Goal: Task Accomplishment & Management: Use online tool/utility

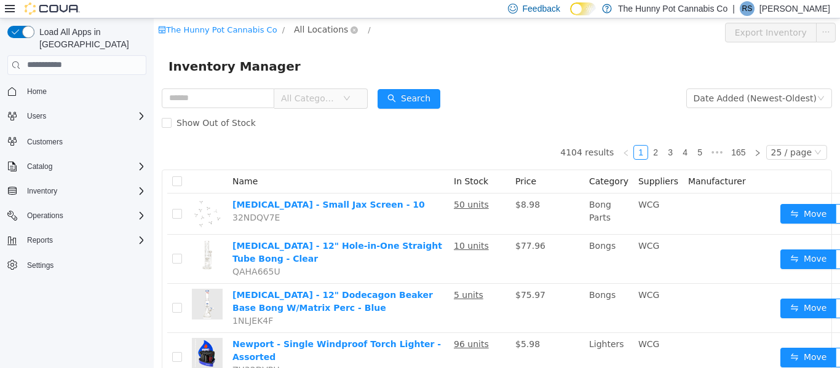
click at [325, 26] on span "All Locations" at bounding box center [321, 29] width 54 height 14
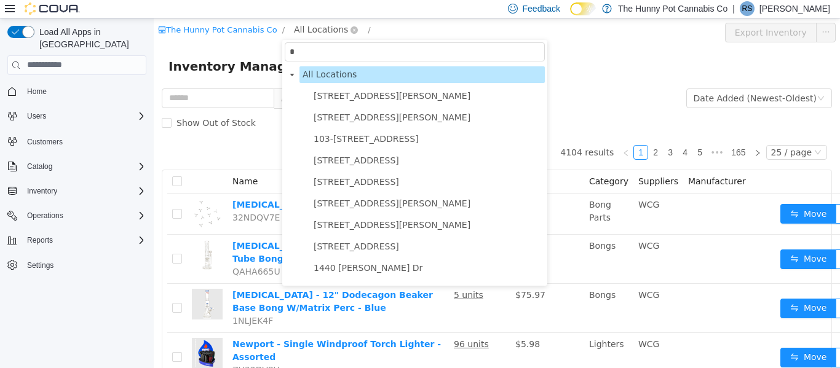
type input "**"
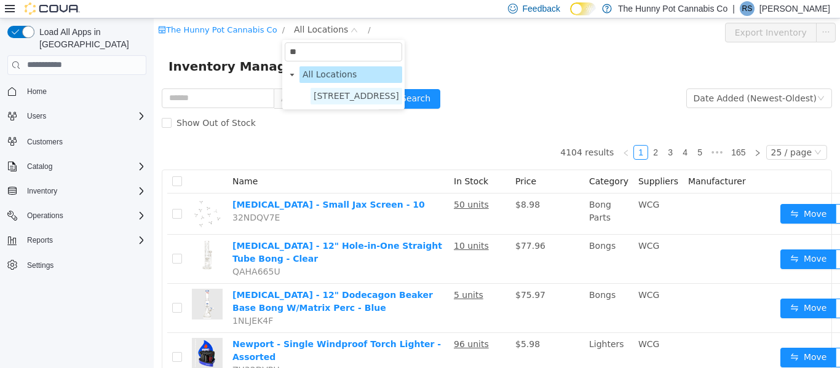
click at [341, 91] on span "[STREET_ADDRESS]" at bounding box center [357, 95] width 86 height 10
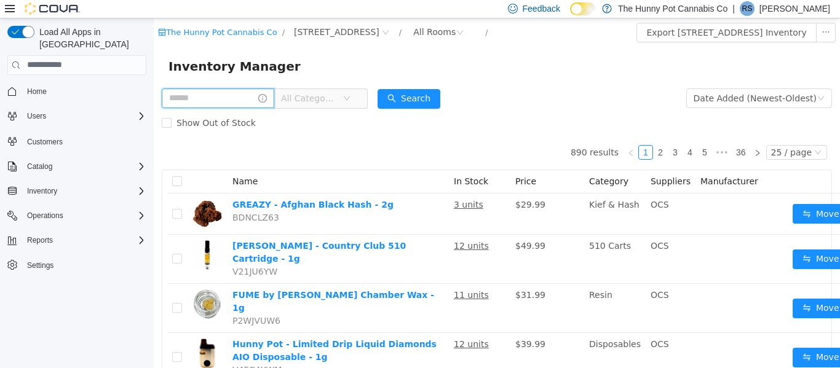
click at [262, 103] on input "text" at bounding box center [218, 98] width 113 height 20
type input "*****"
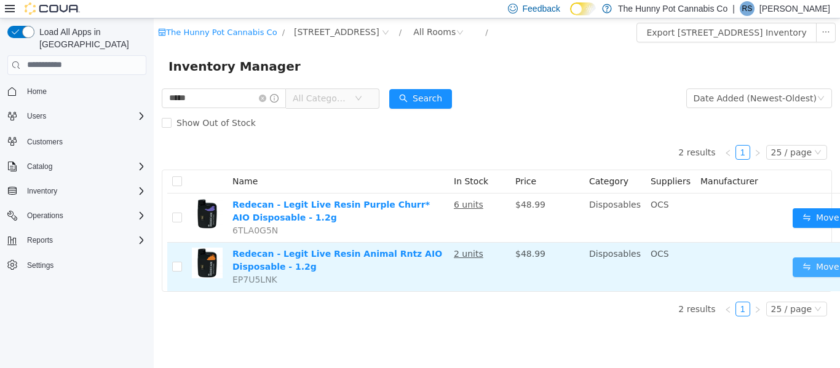
click at [805, 263] on button "Move" at bounding box center [821, 267] width 57 height 20
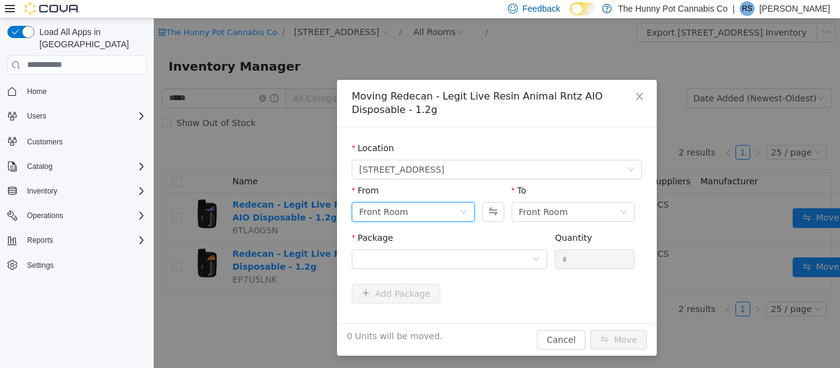
click at [447, 208] on div "Front Room" at bounding box center [409, 211] width 100 height 18
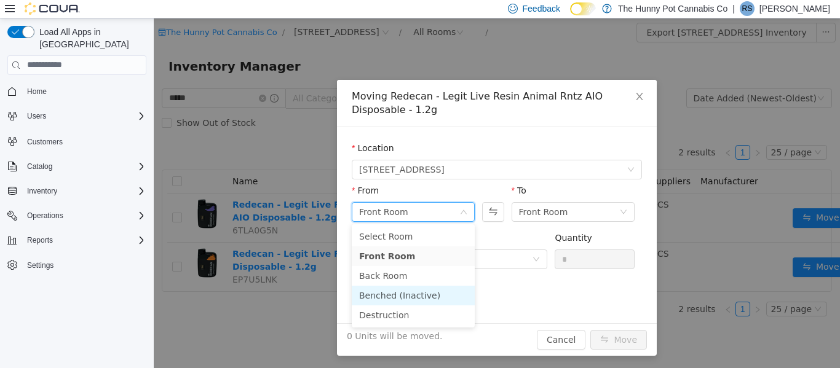
click at [418, 291] on li "Benched (Inactive)" at bounding box center [413, 295] width 123 height 20
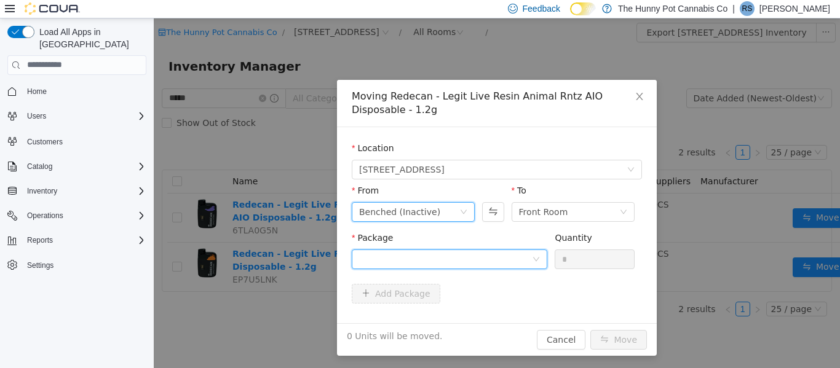
click at [485, 253] on div at bounding box center [445, 259] width 173 height 18
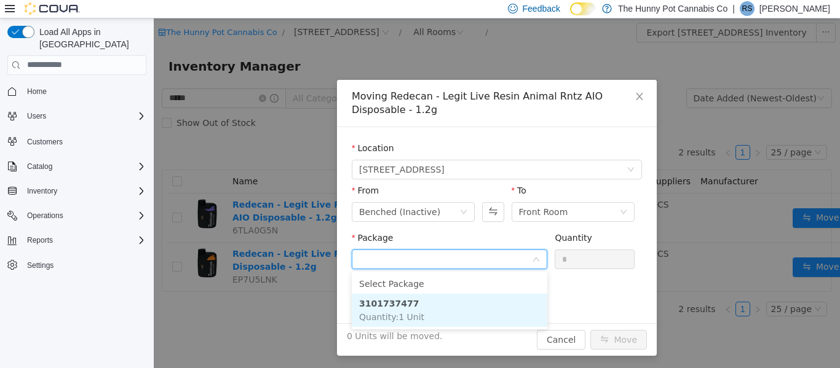
click at [440, 308] on li "3101737477 Quantity : 1 Unit" at bounding box center [450, 309] width 196 height 33
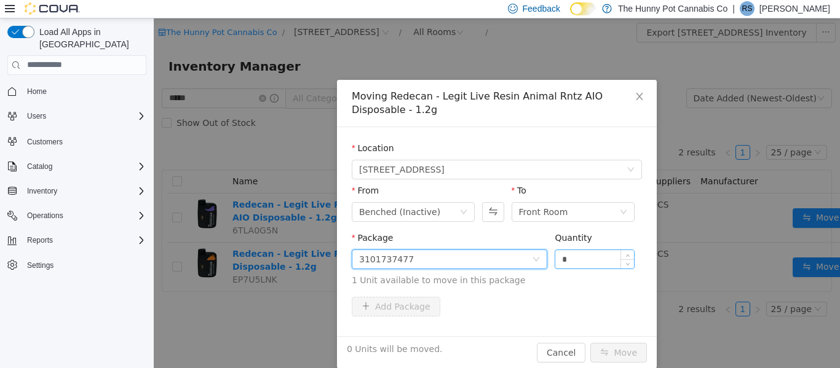
click at [580, 261] on input "*" at bounding box center [594, 259] width 79 height 18
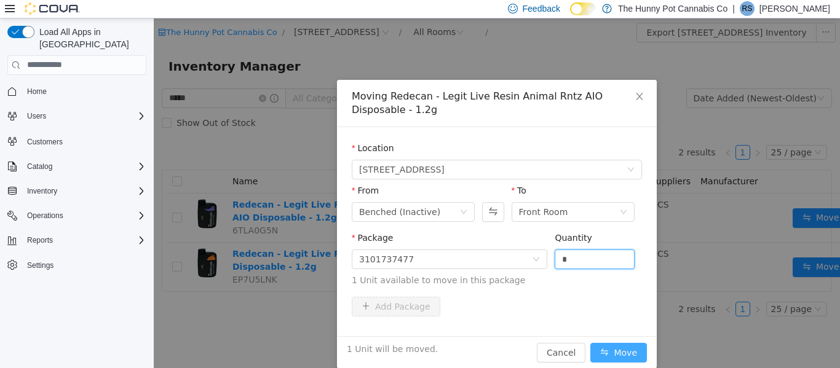
type input "*"
click at [614, 349] on button "Move" at bounding box center [619, 353] width 57 height 20
